Goal: Information Seeking & Learning: Learn about a topic

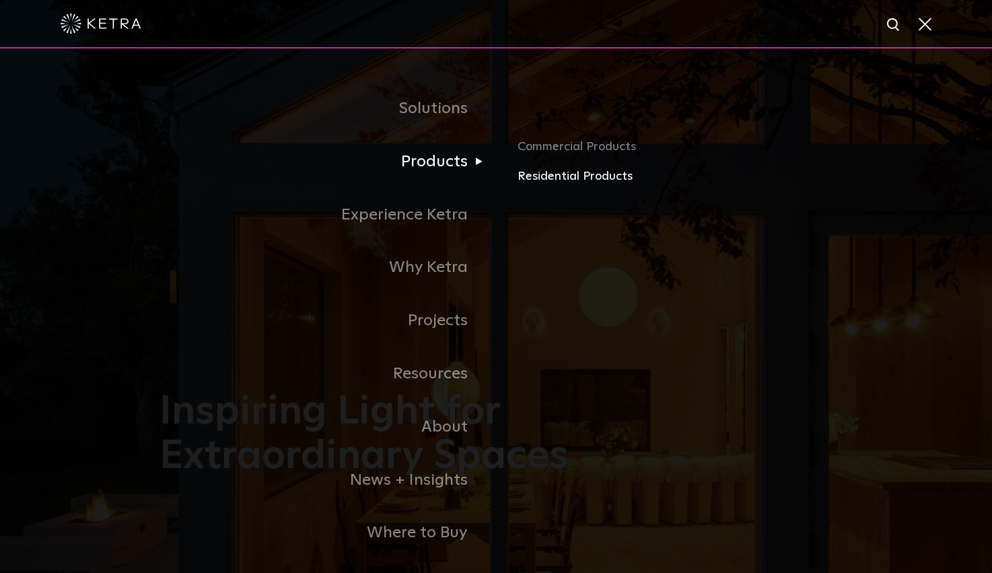
click at [566, 179] on link "Residential Products" at bounding box center [674, 177] width 315 height 20
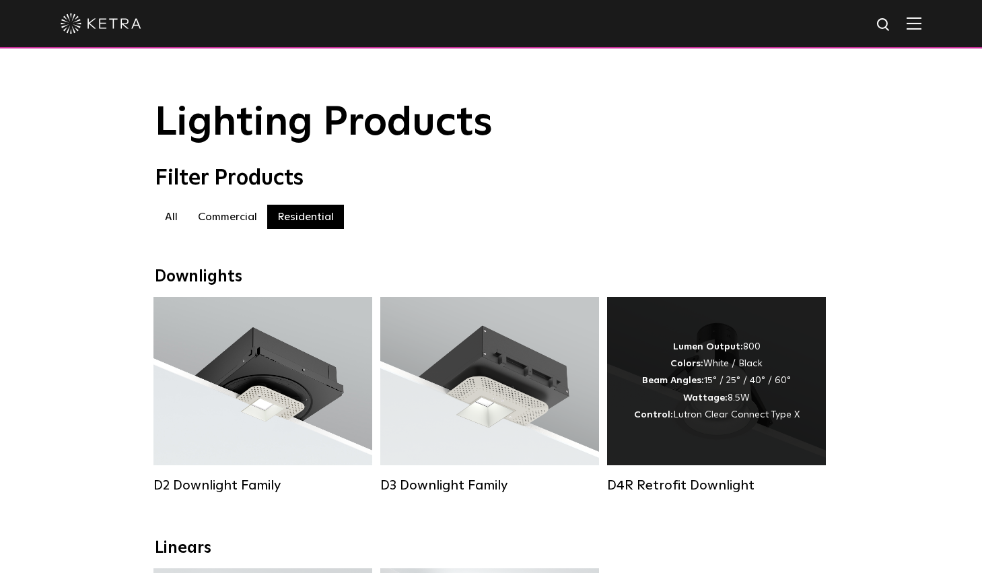
click at [702, 371] on div "Lumen Output: 800 Colors: White / Black Beam Angles: 15° / 25° / 40° / 60° Watt…" at bounding box center [717, 380] width 166 height 85
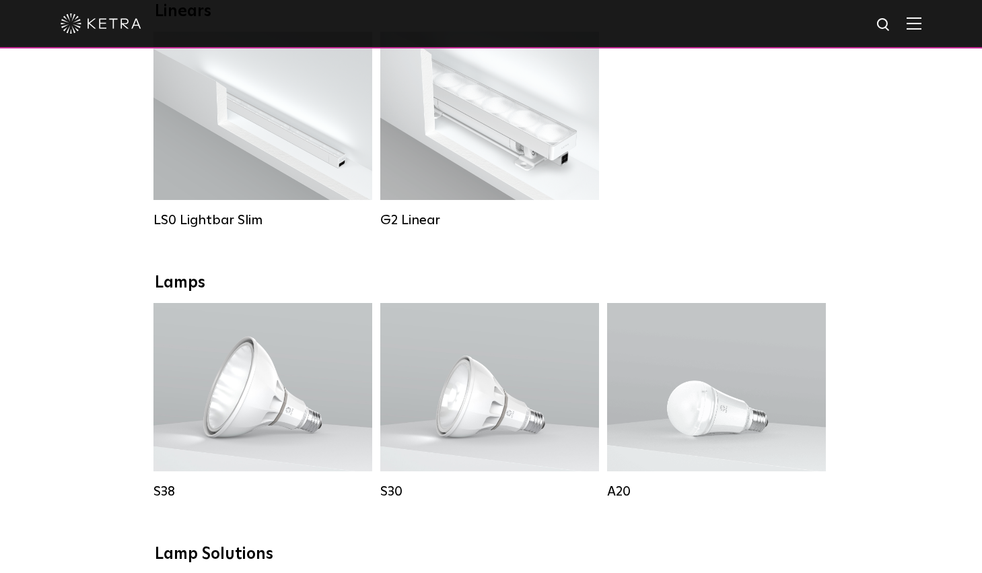
scroll to position [538, 0]
